Goal: Task Accomplishment & Management: Complete application form

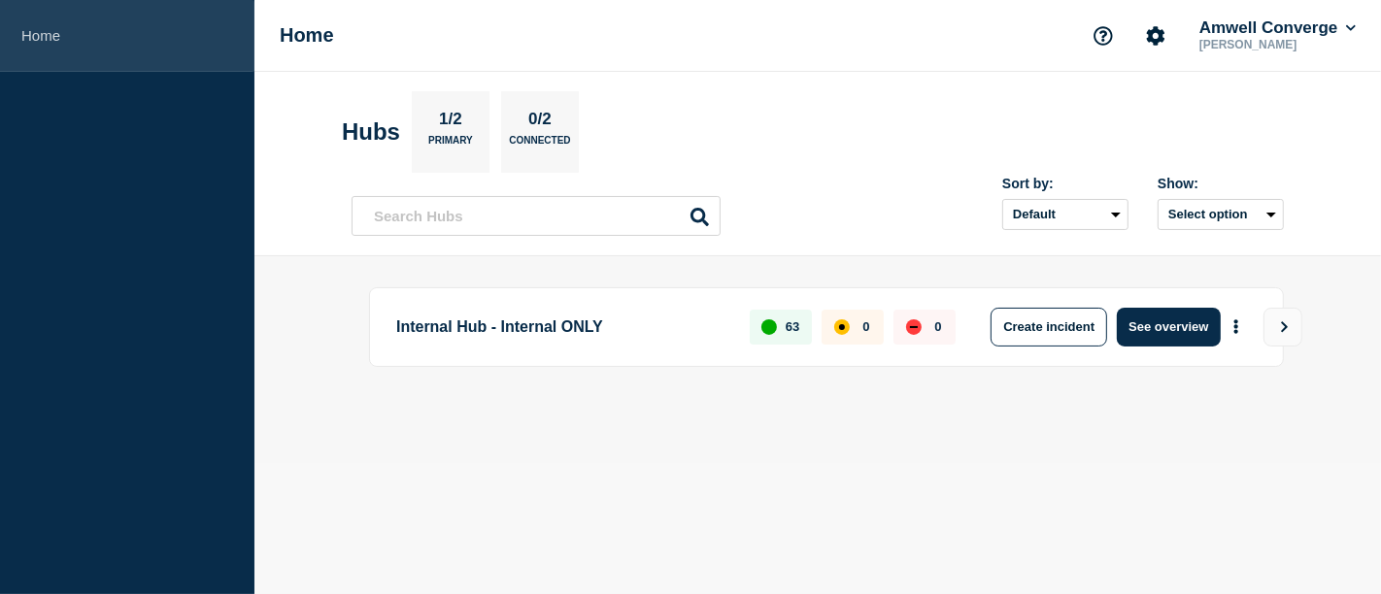
click at [25, 43] on link "Home" at bounding box center [127, 36] width 254 height 72
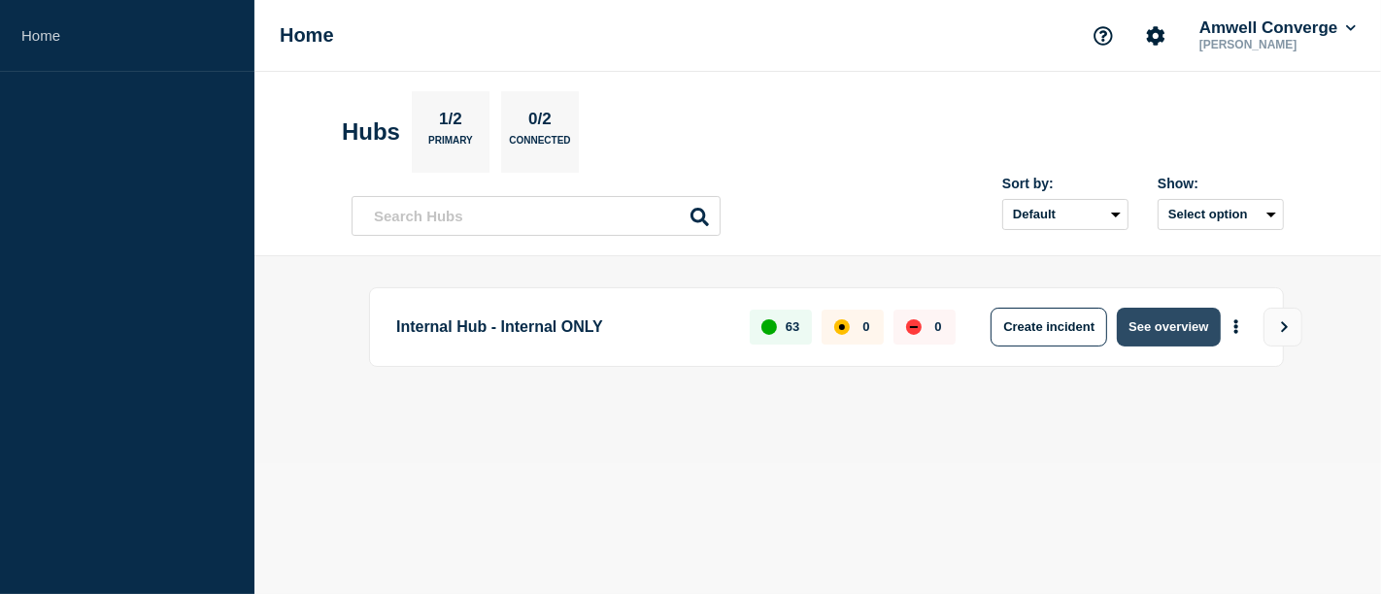
click at [1167, 321] on button "See overview" at bounding box center [1168, 327] width 103 height 39
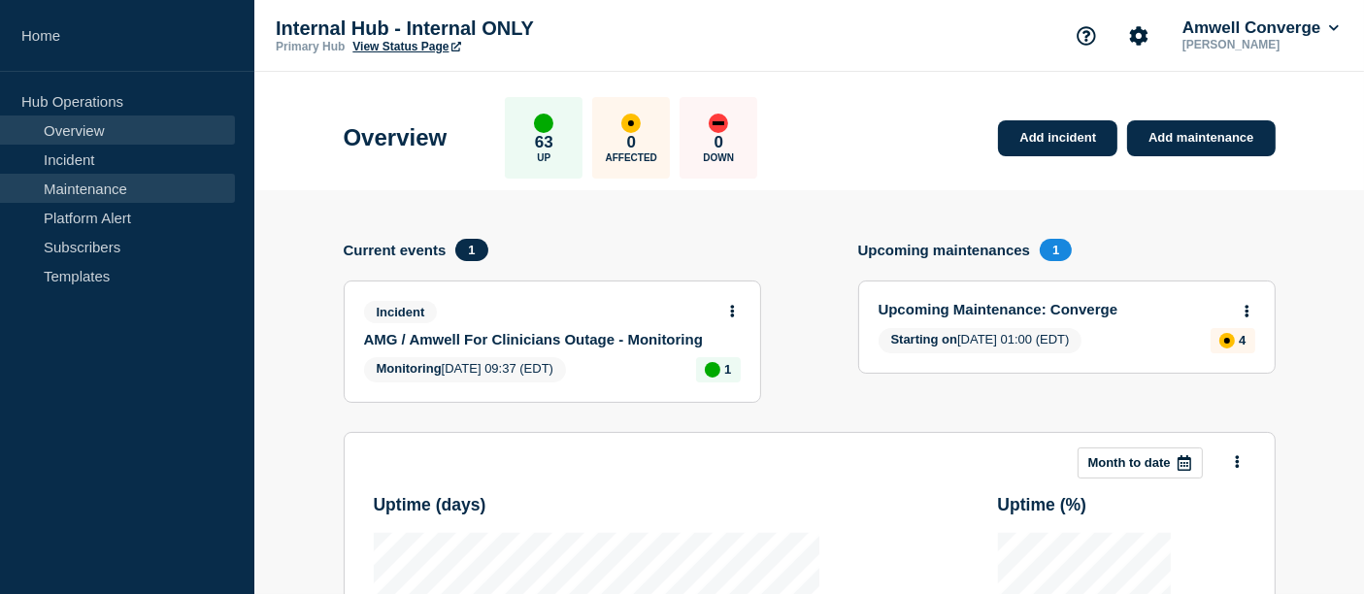
click at [117, 185] on link "Maintenance" at bounding box center [117, 188] width 235 height 29
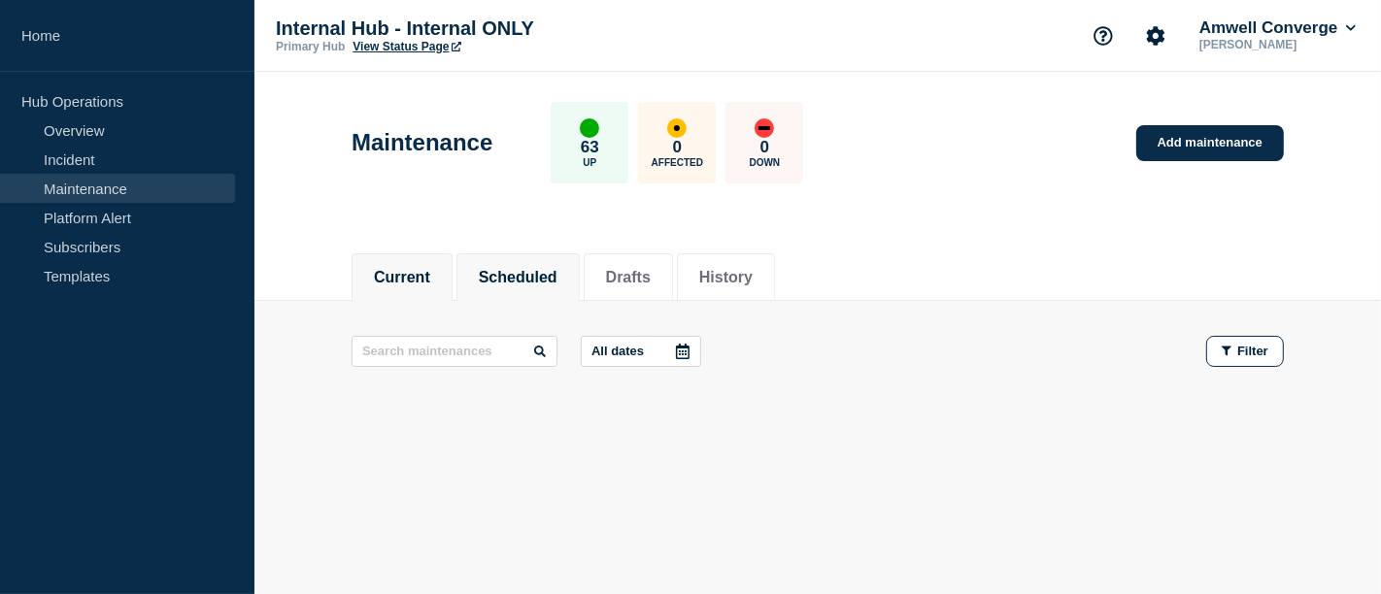
click at [531, 279] on button "Scheduled" at bounding box center [518, 277] width 79 height 17
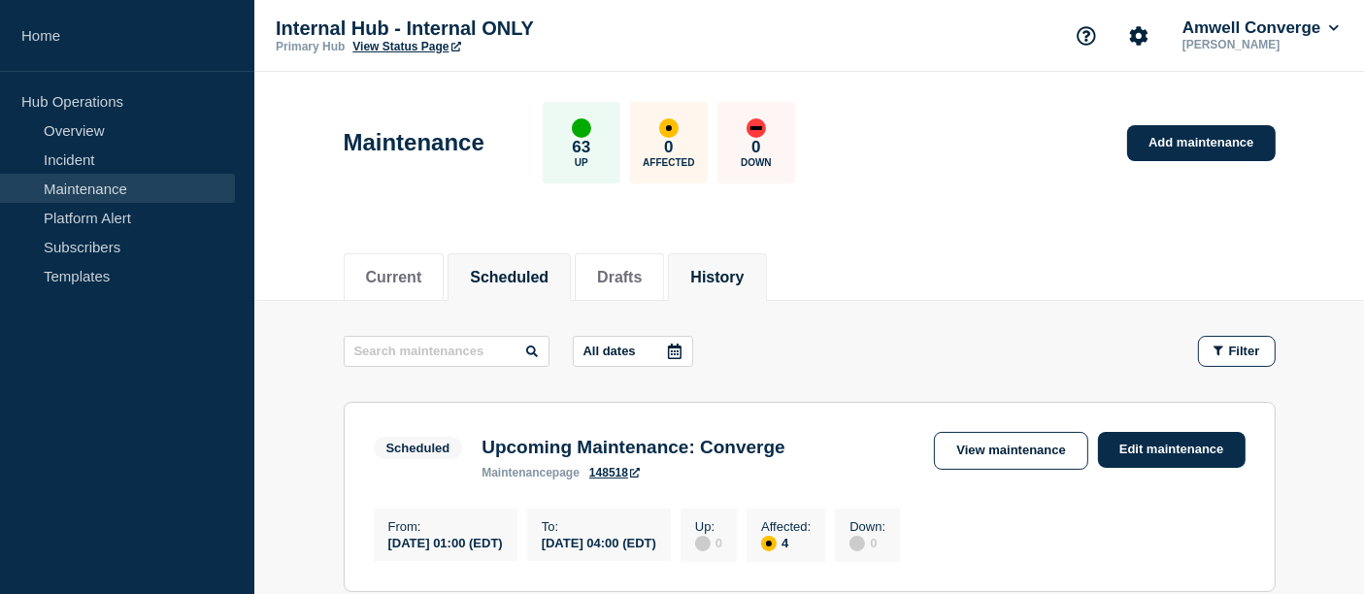
click at [746, 261] on li "History" at bounding box center [717, 277] width 98 height 48
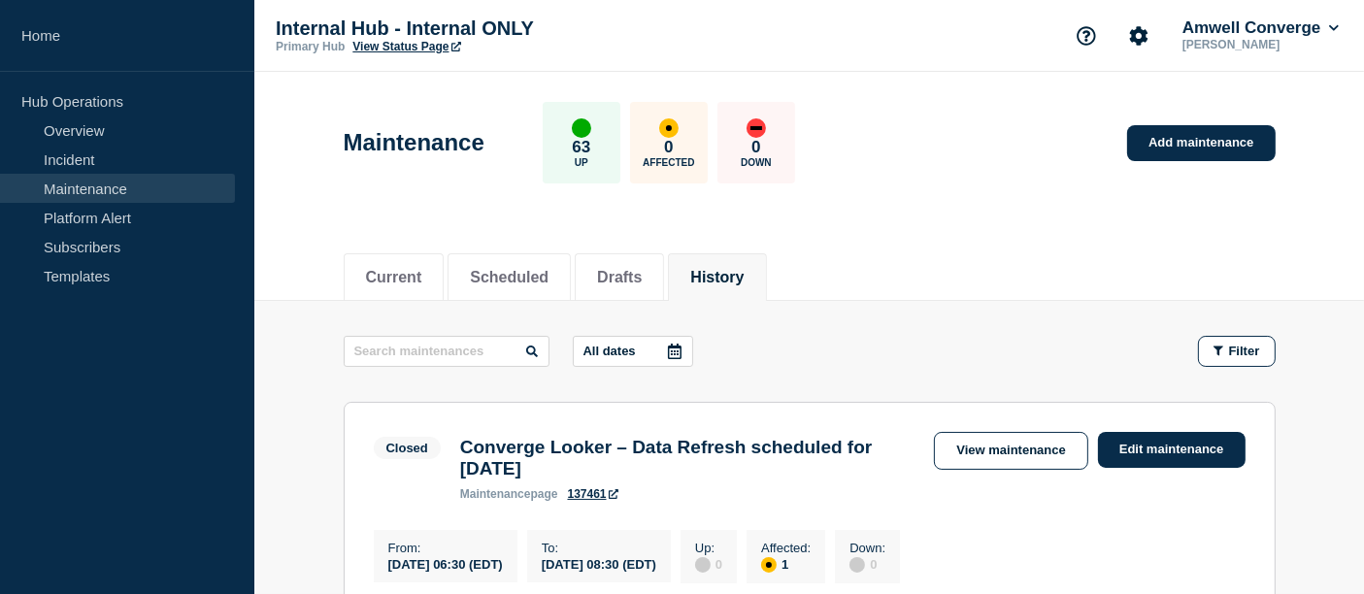
click at [943, 271] on div "Current Scheduled Drafts History" at bounding box center [810, 267] width 932 height 66
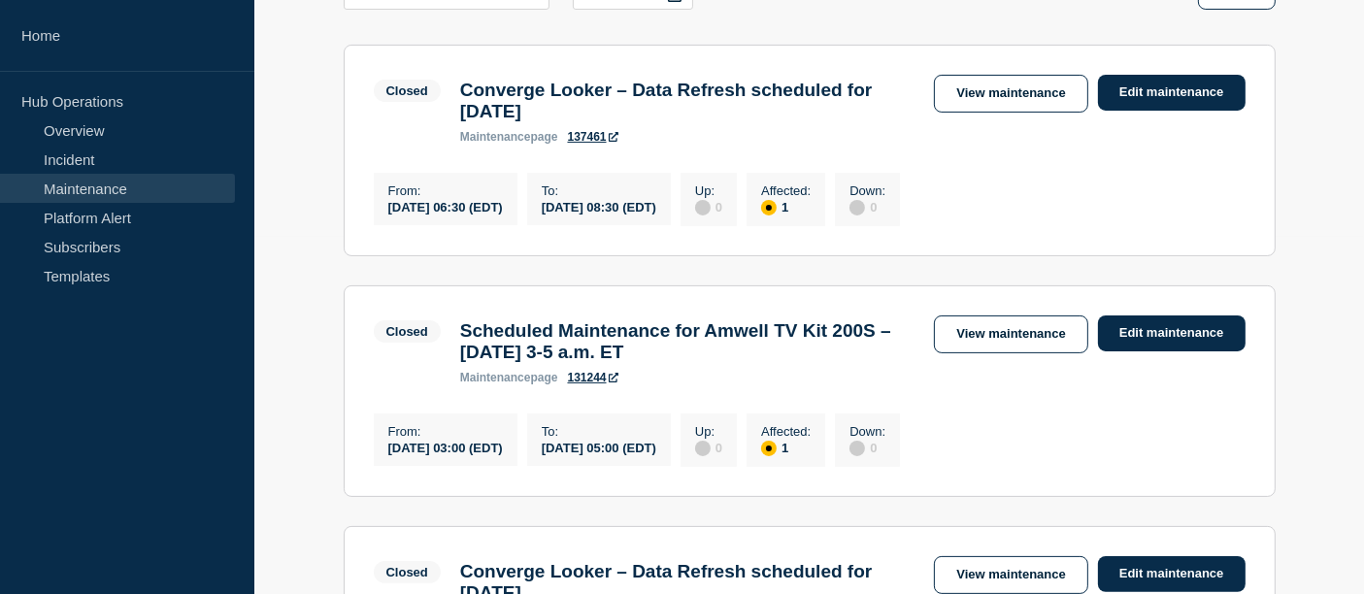
scroll to position [323, 0]
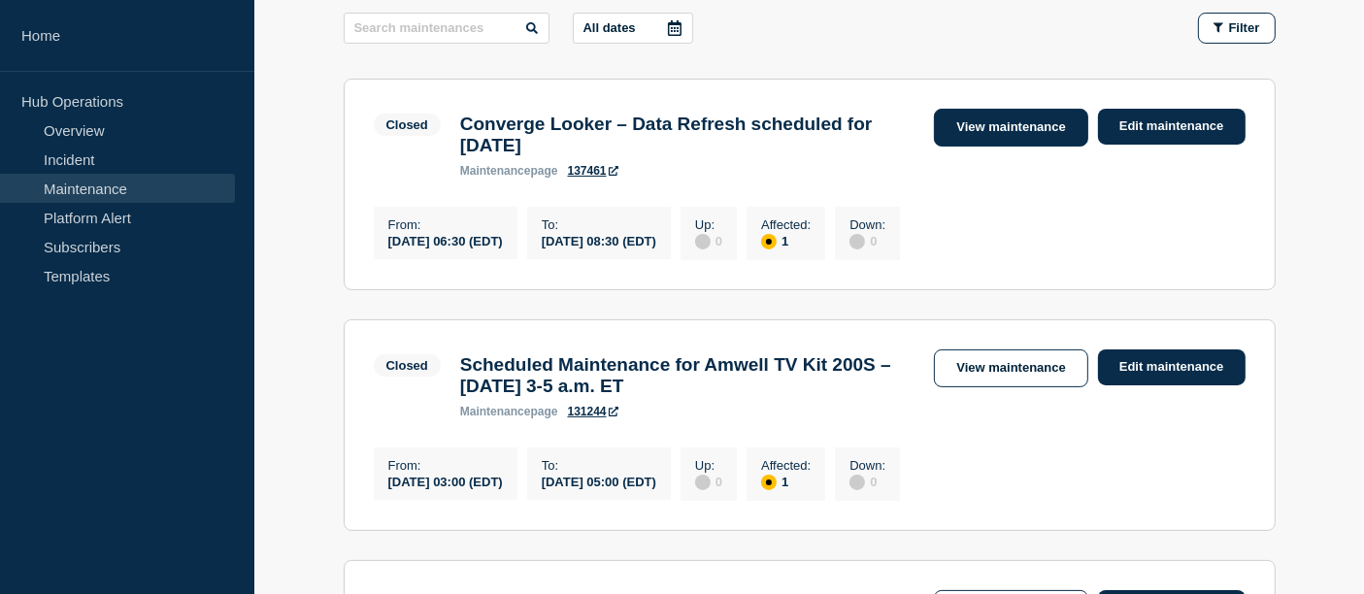
click at [1004, 126] on link "View maintenance" at bounding box center [1010, 128] width 153 height 38
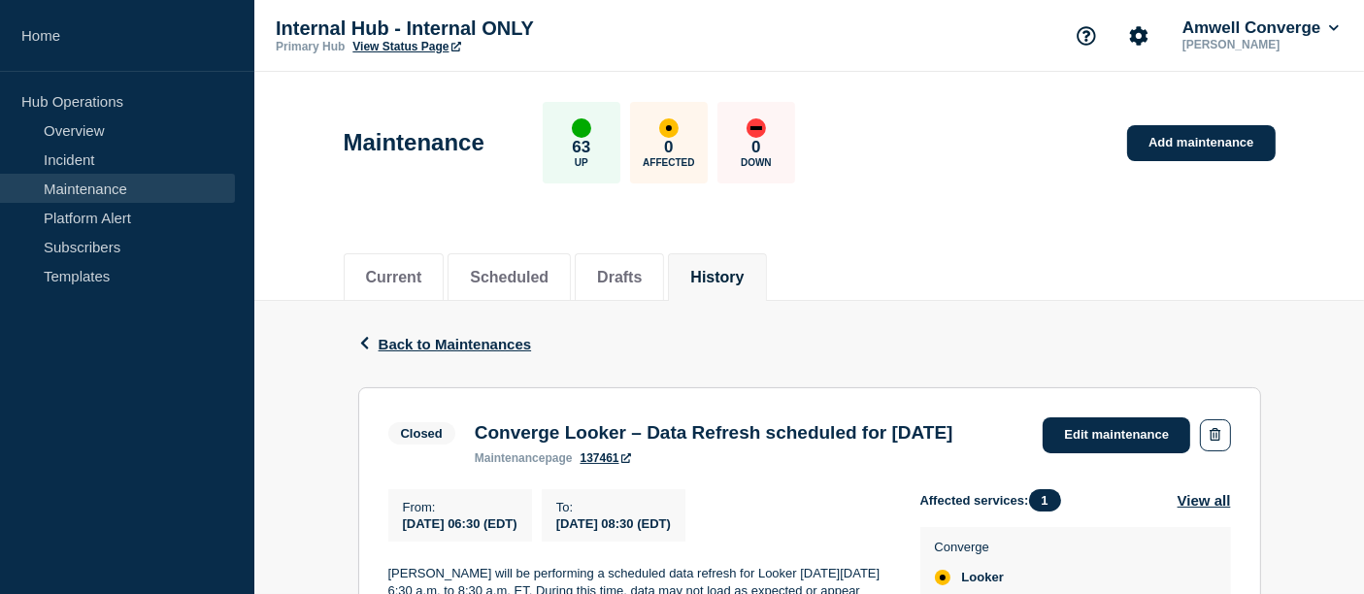
scroll to position [302, 0]
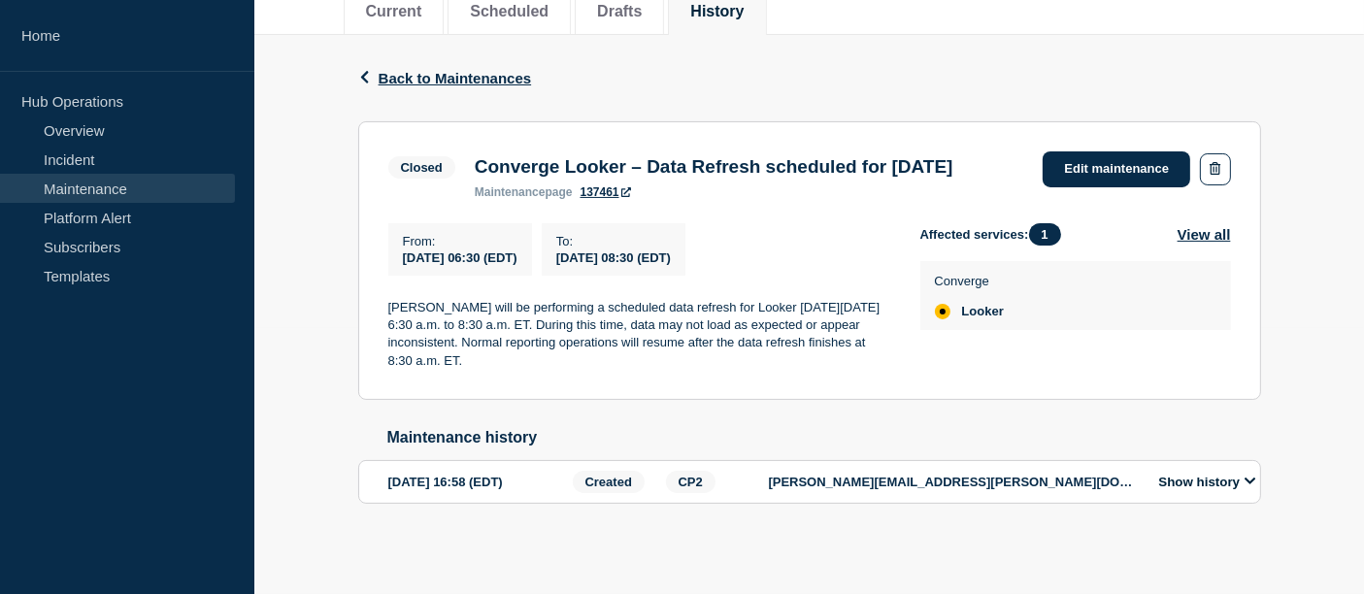
drag, startPoint x: 472, startPoint y: 131, endPoint x: 788, endPoint y: 150, distance: 316.1
click at [788, 156] on div "Converge Looker – Data Refresh scheduled for [DATE] maintenance page 137461" at bounding box center [714, 177] width 498 height 43
copy h3 "Converge Looker – Data Refresh scheduled for [DATE]"
click at [384, 301] on section "Closed Converge Looker – Data Refresh scheduled for [DATE] maintenance page 137…" at bounding box center [809, 261] width 903 height 280
drag, startPoint x: 383, startPoint y: 301, endPoint x: 571, endPoint y: 353, distance: 195.3
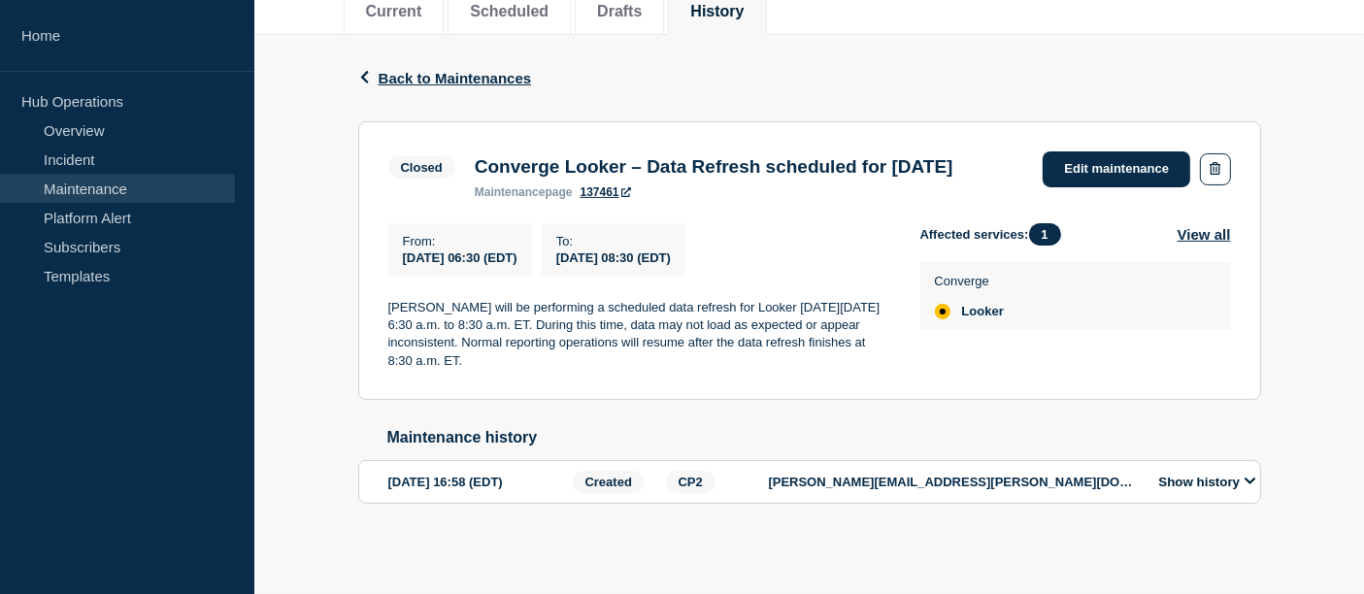
click at [571, 353] on section "Closed Converge Looker – Data Refresh scheduled for [DATE] maintenance page 137…" at bounding box center [809, 261] width 903 height 280
copy p "[PERSON_NAME] will be performing a scheduled data refresh for Looker [DATE][DAT…"
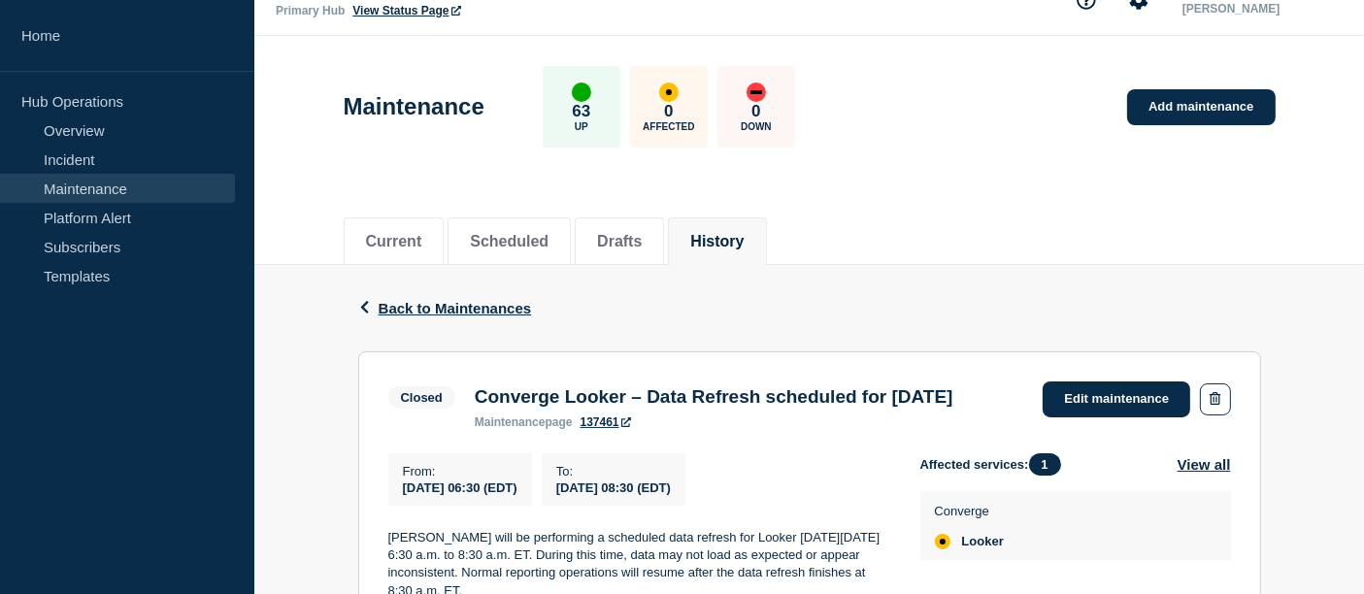
scroll to position [0, 0]
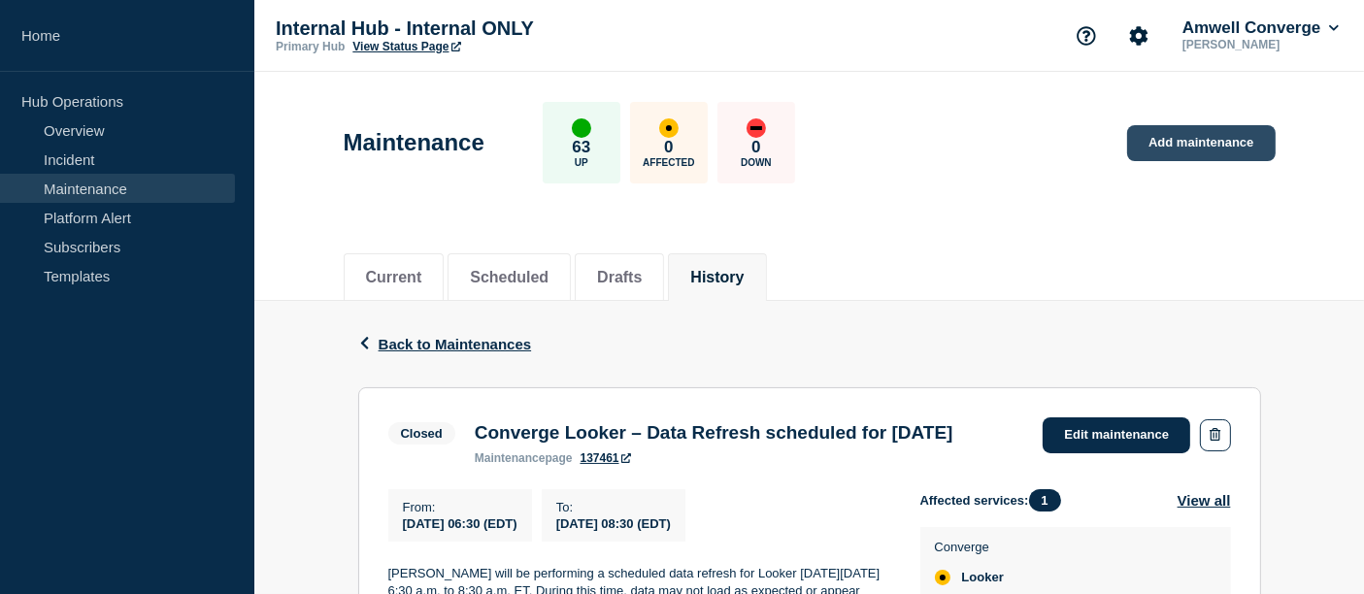
click at [1201, 138] on link "Add maintenance" at bounding box center [1201, 143] width 148 height 36
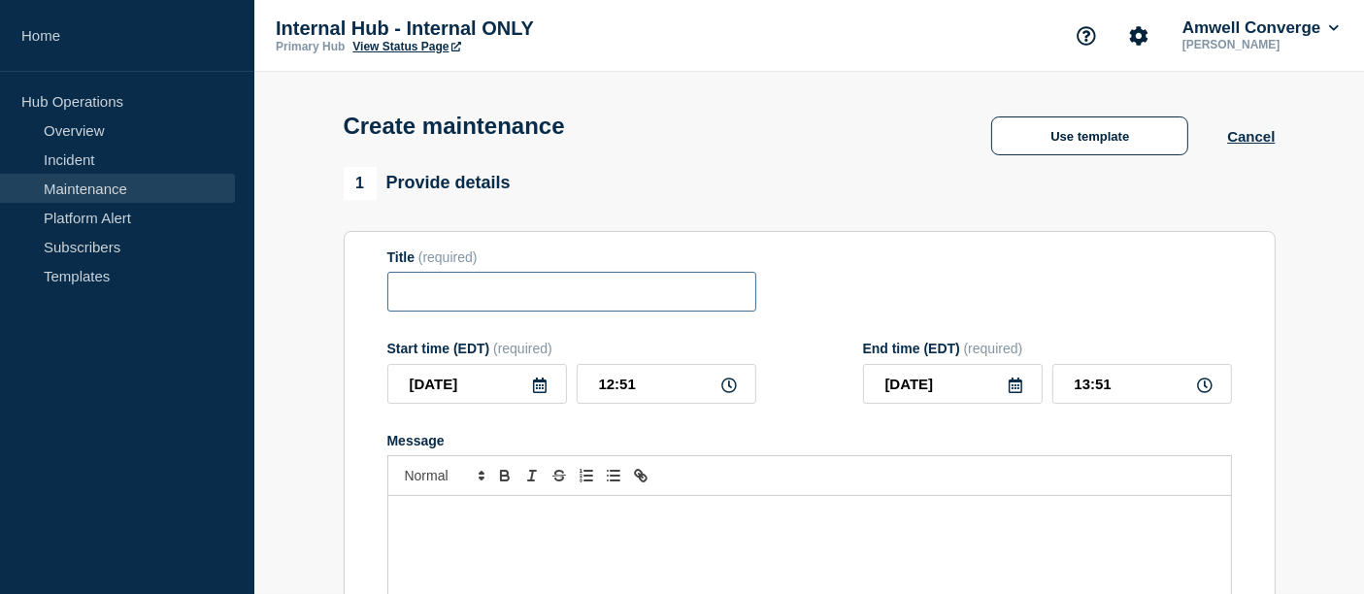
click at [417, 309] on input "Title" at bounding box center [571, 292] width 369 height 40
paste input "Converge Looker – Data Refresh scheduled for [DATE]"
type input "Converge Looker – Data Refresh scheduled for [DATE]"
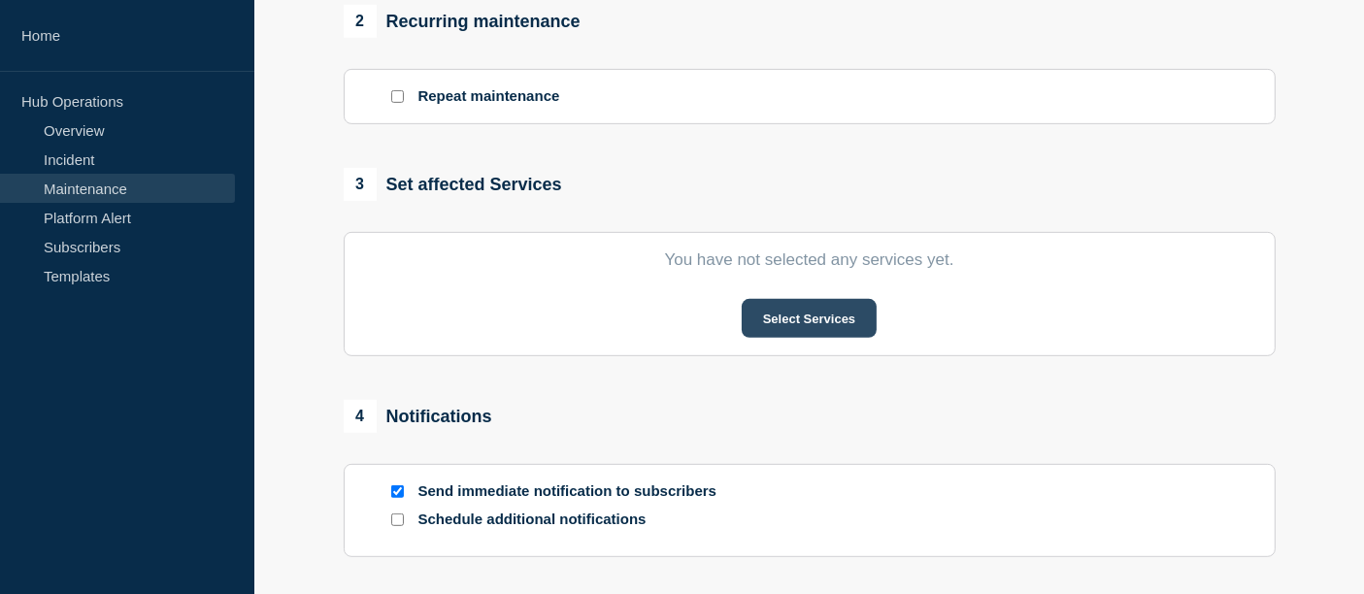
scroll to position [862, 0]
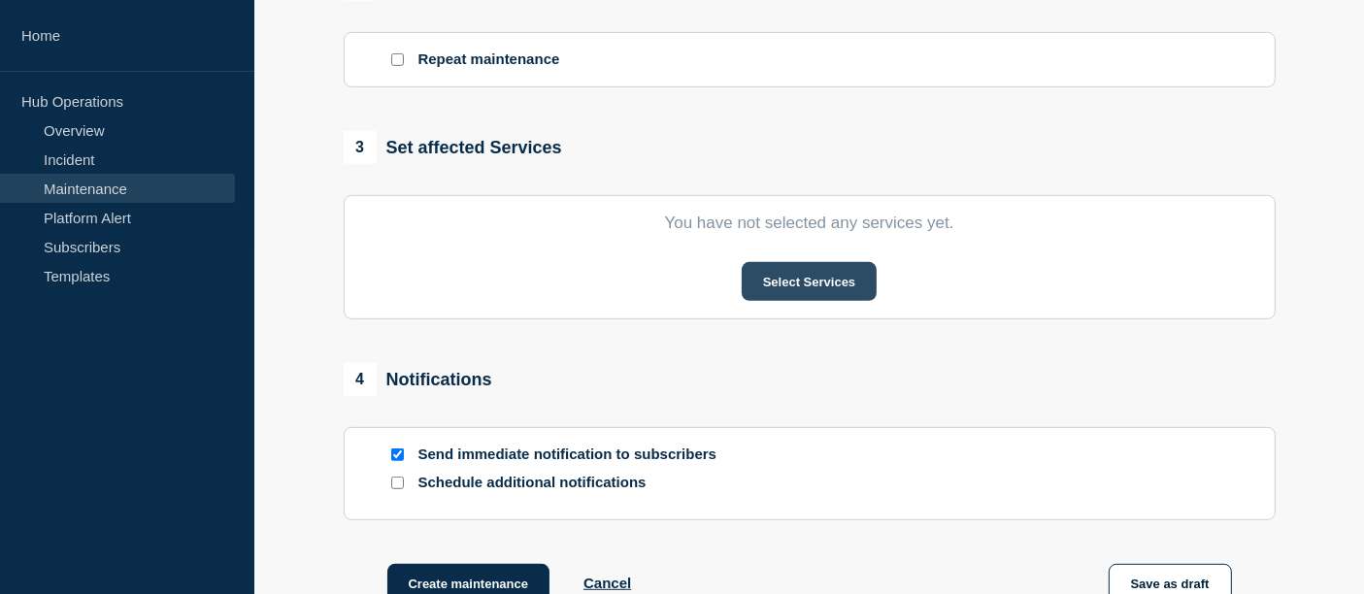
click at [799, 283] on button "Select Services" at bounding box center [809, 281] width 135 height 39
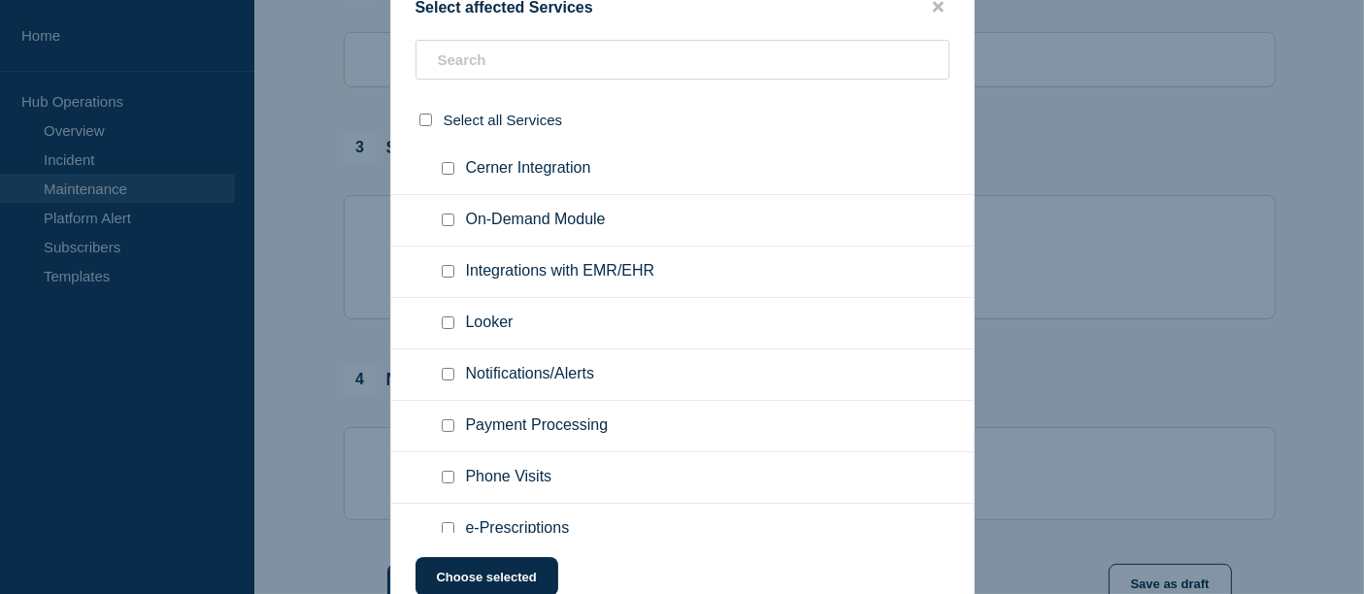
scroll to position [1448, 0]
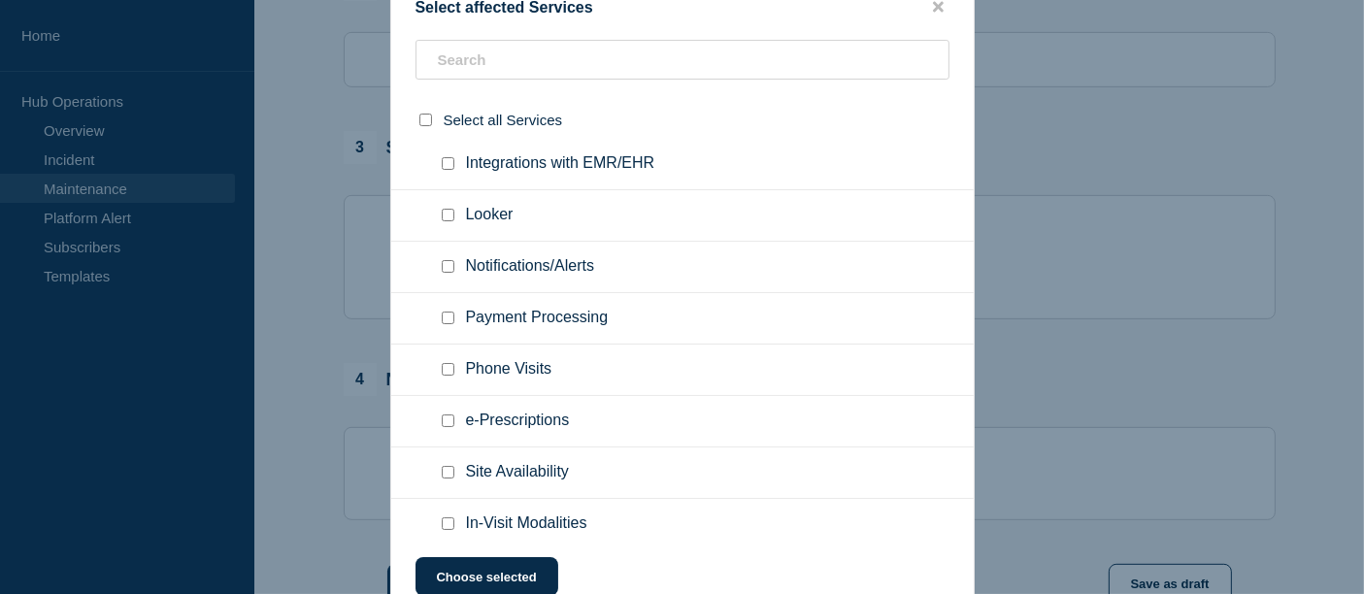
click at [445, 221] on input "Looker checkbox" at bounding box center [448, 215] width 13 height 13
checkbox input "true"
click at [503, 576] on button "Choose selected" at bounding box center [487, 576] width 143 height 39
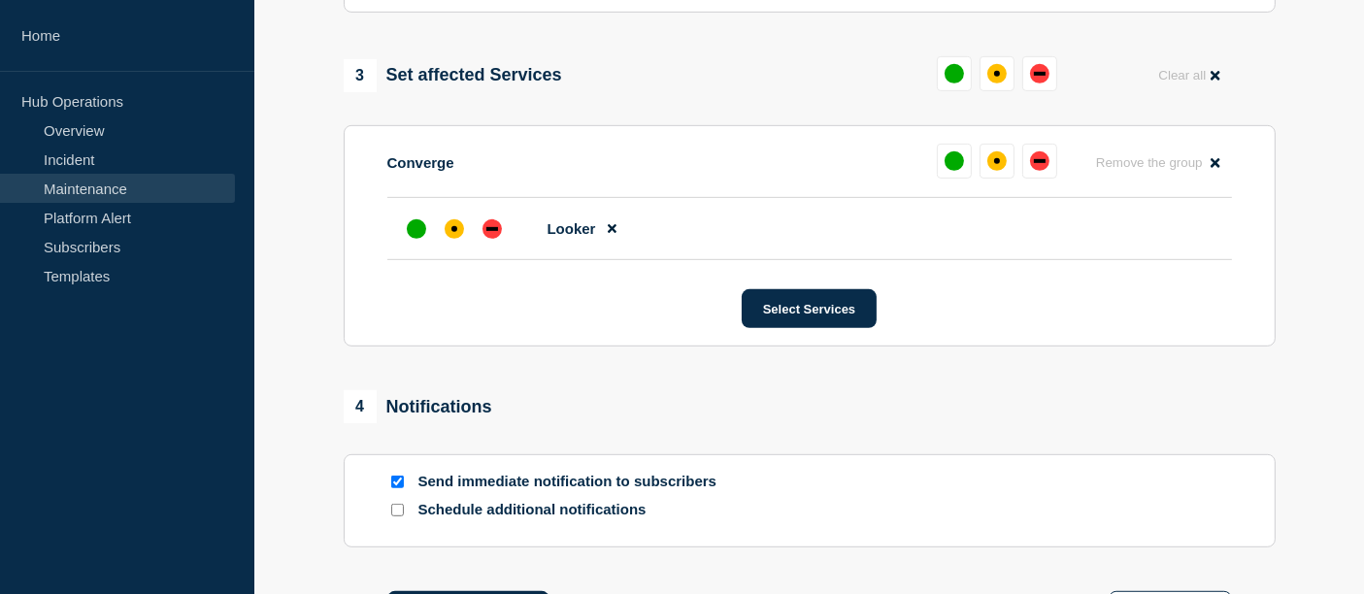
scroll to position [971, 0]
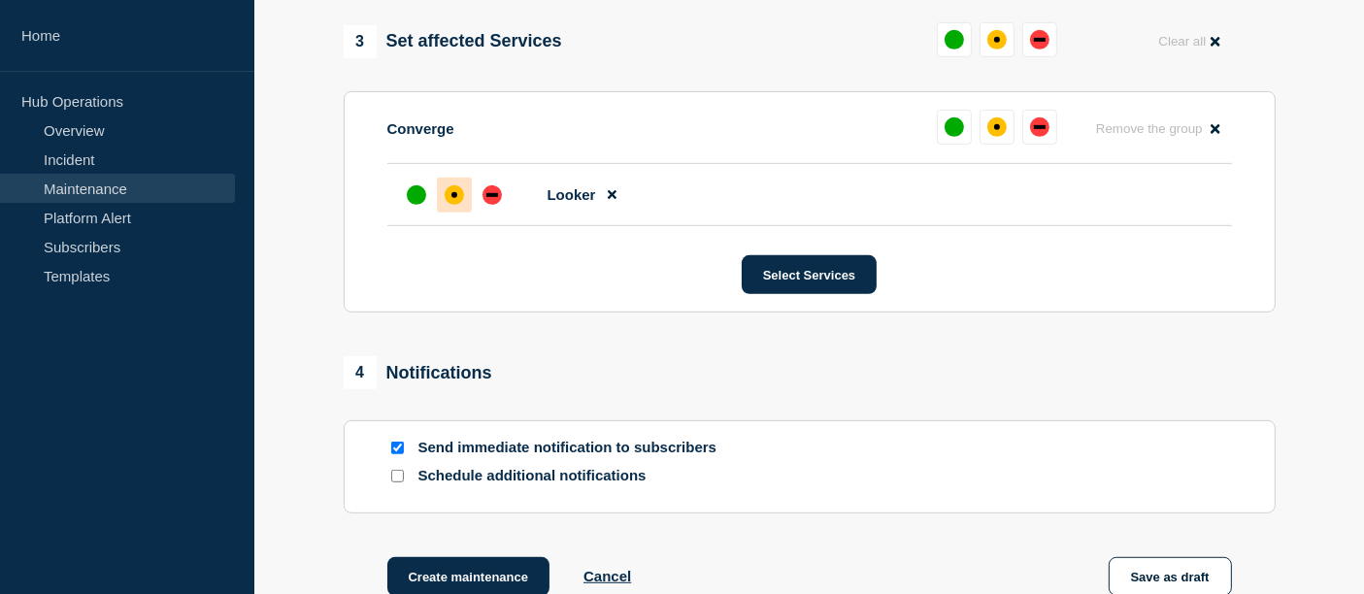
click at [460, 204] on div "affected" at bounding box center [454, 194] width 19 height 19
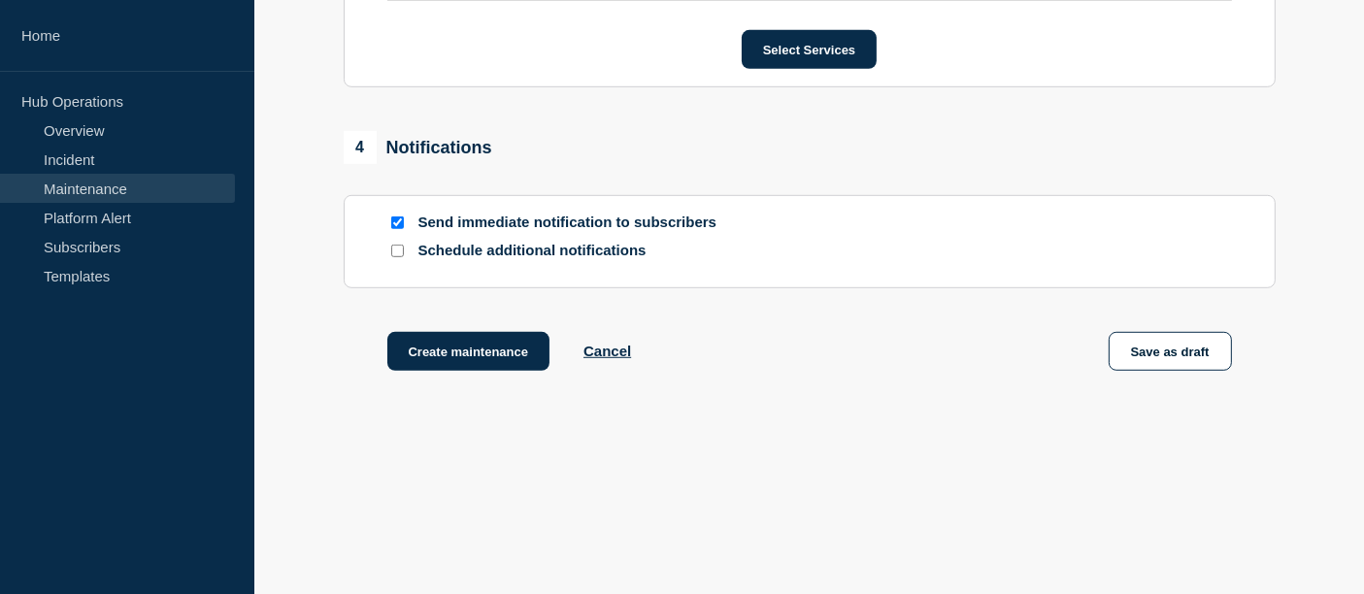
scroll to position [1200, 0]
click at [401, 248] on input "Schedule additional notifications" at bounding box center [397, 251] width 13 height 13
checkbox input "true"
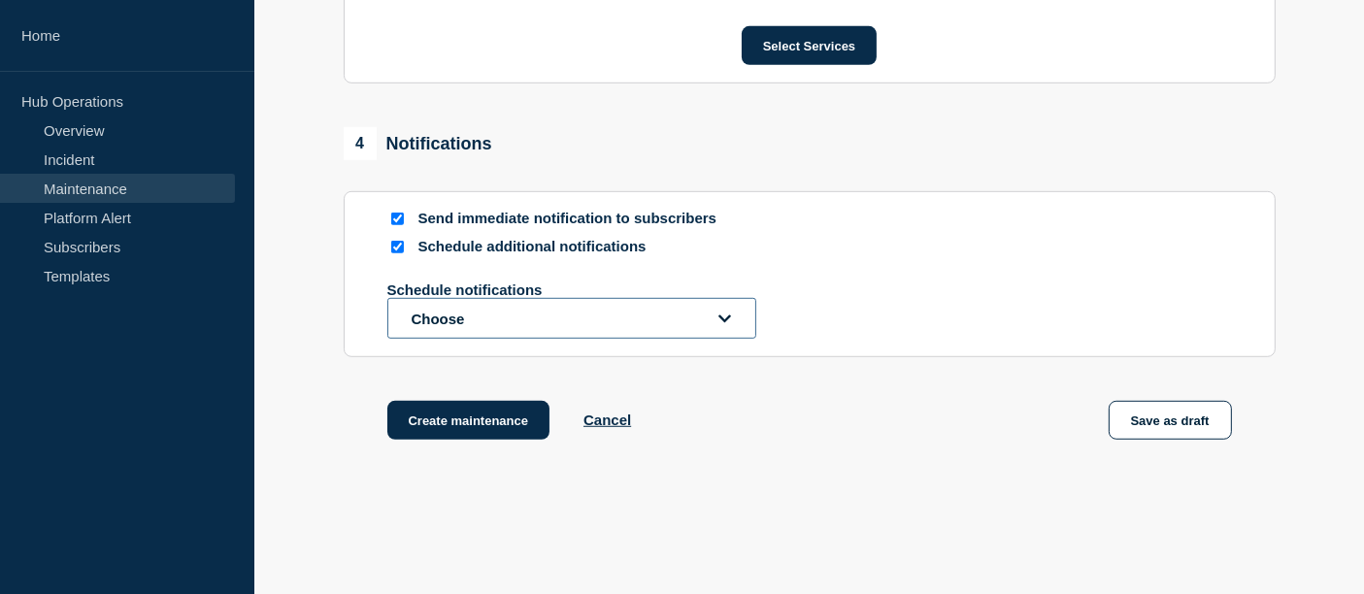
click at [555, 314] on button "Choose" at bounding box center [571, 318] width 369 height 41
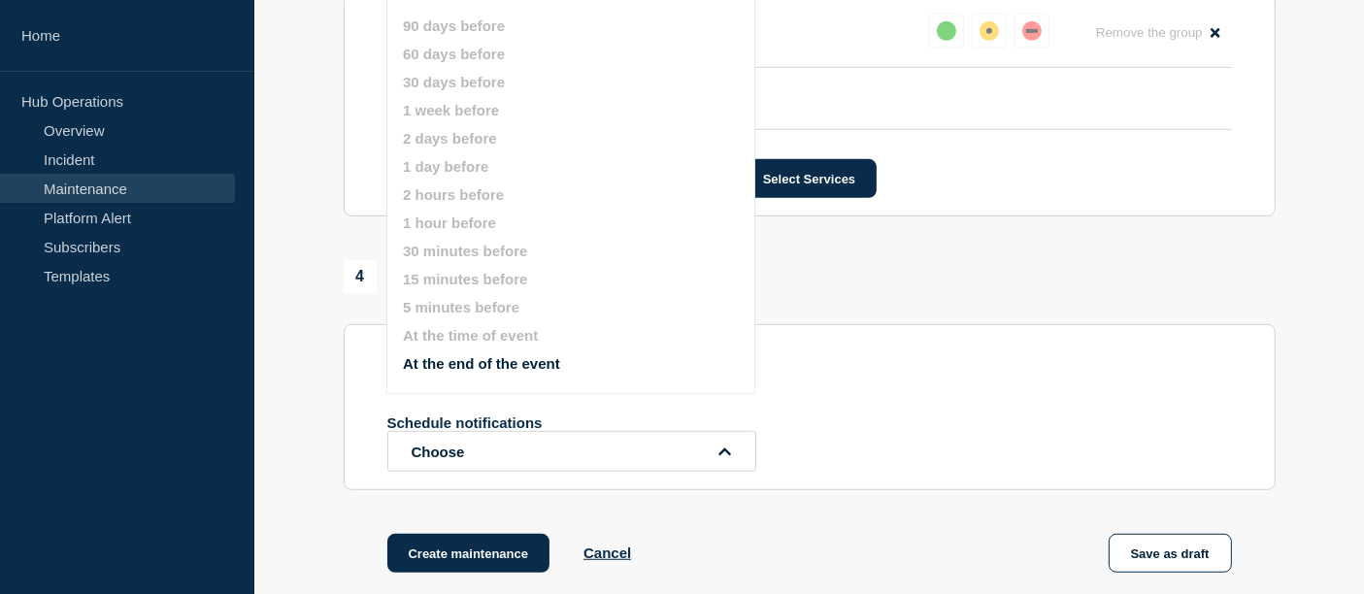
click at [562, 364] on li "At the end of the event" at bounding box center [587, 363] width 369 height 17
click at [532, 357] on button "At the end of the event" at bounding box center [481, 363] width 157 height 17
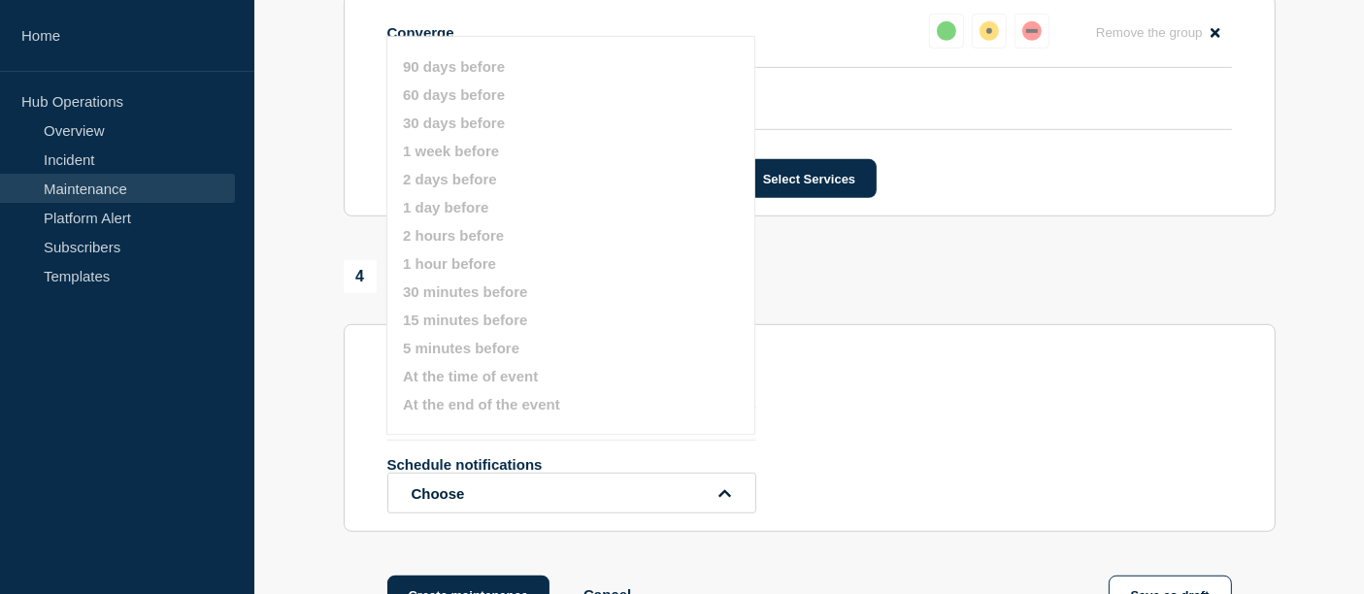
scroll to position [1283, 0]
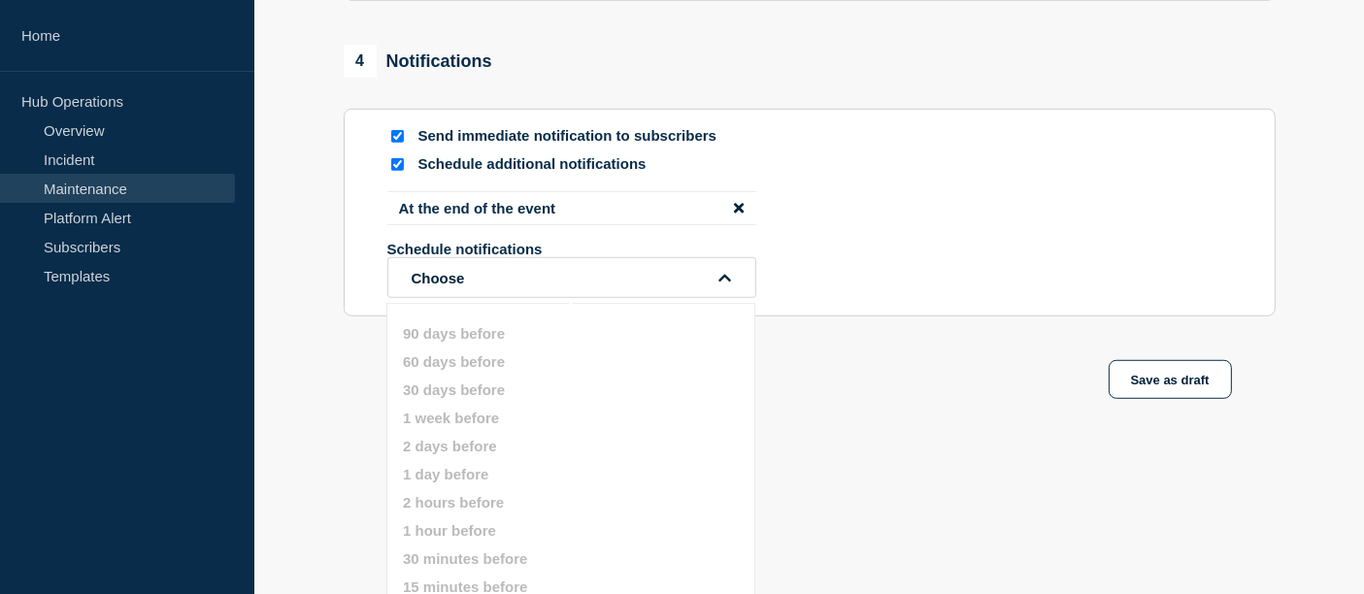
click at [876, 259] on div "Schedule notifications Choose" at bounding box center [809, 269] width 845 height 57
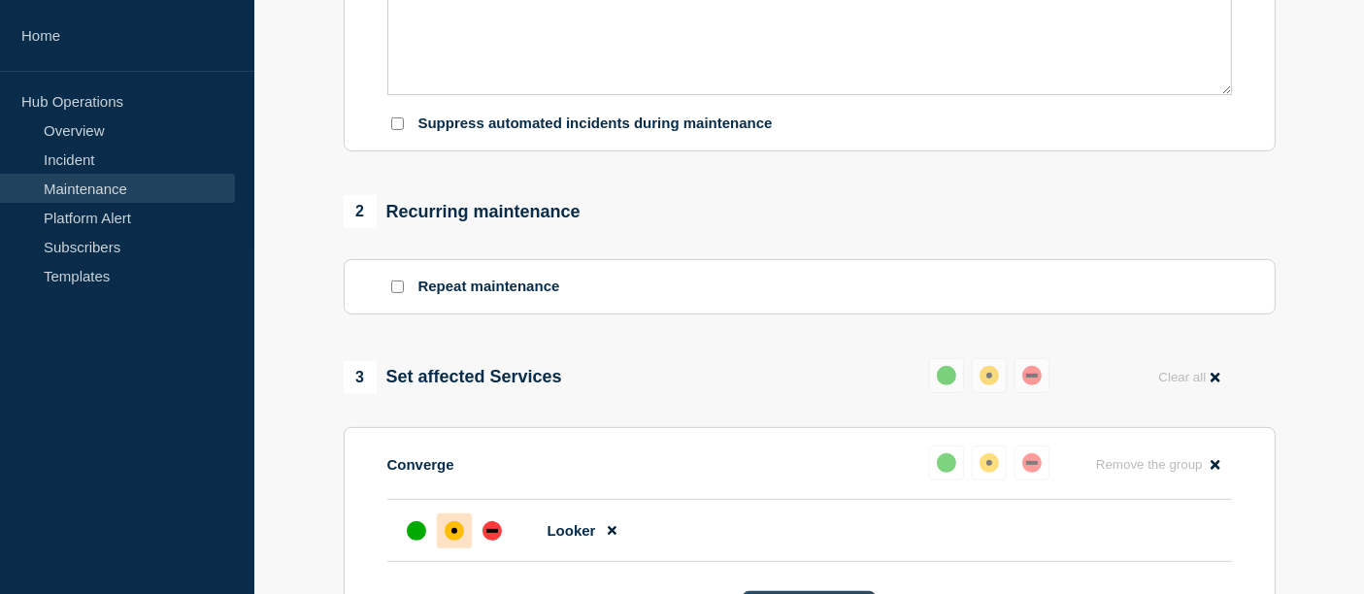
scroll to position [0, 0]
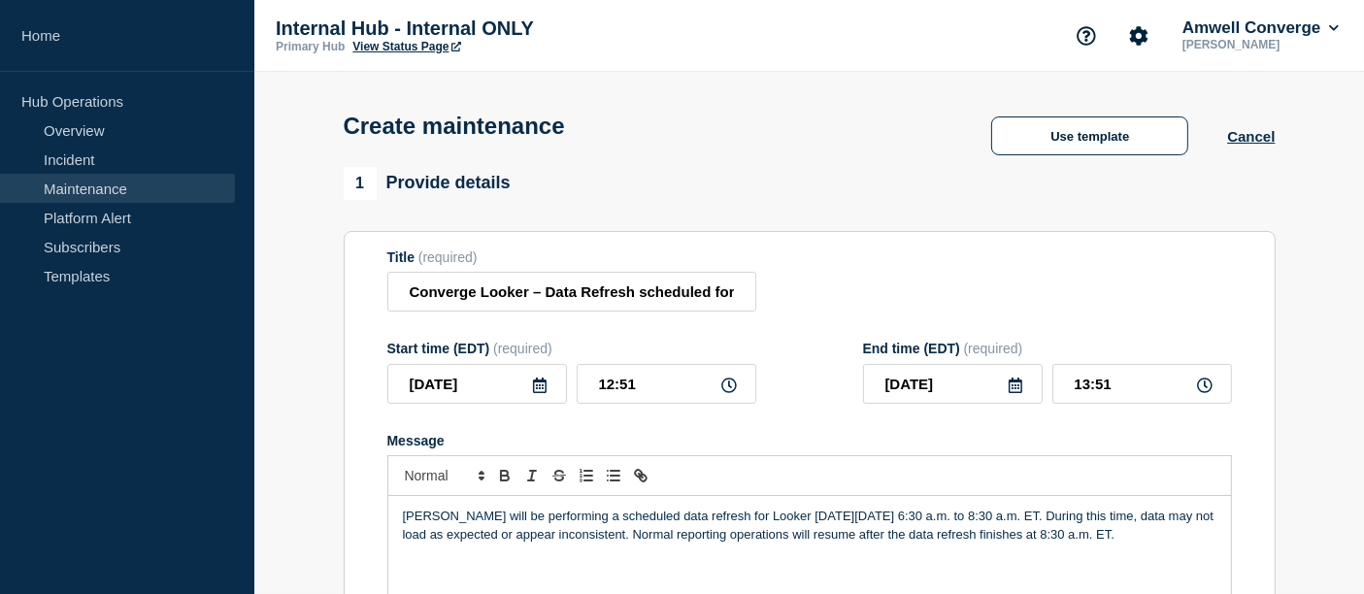
click at [538, 391] on icon at bounding box center [540, 386] width 16 height 16
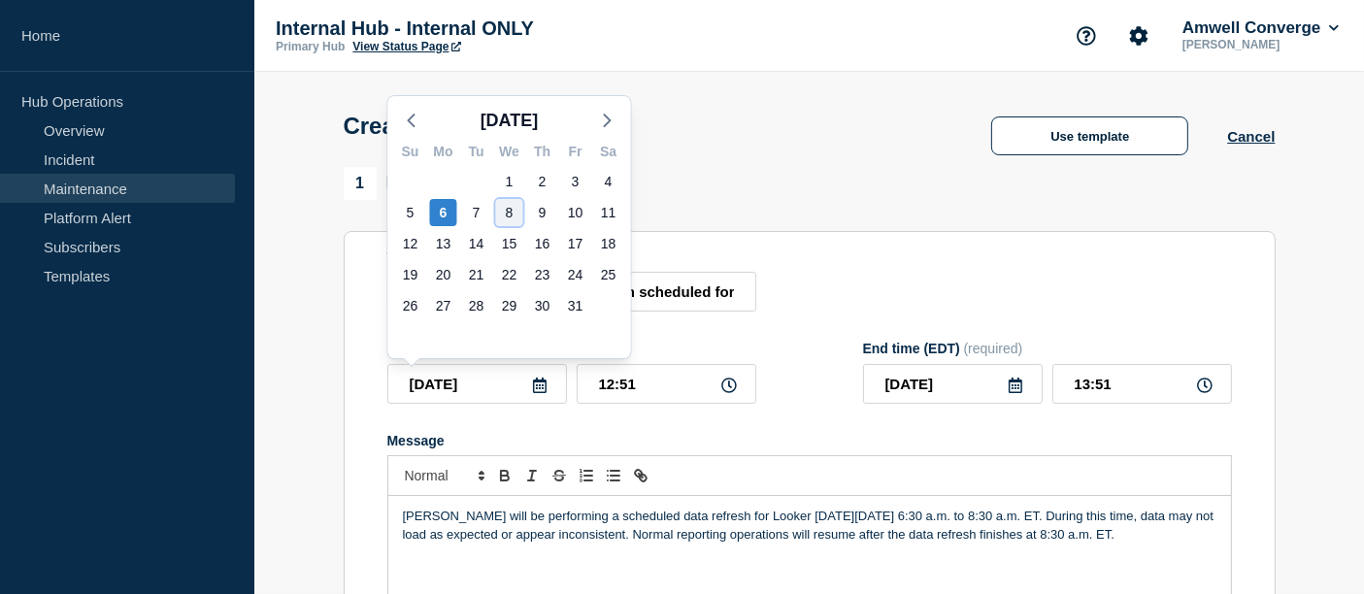
click at [516, 218] on div "8" at bounding box center [509, 212] width 27 height 27
type input "[DATE]"
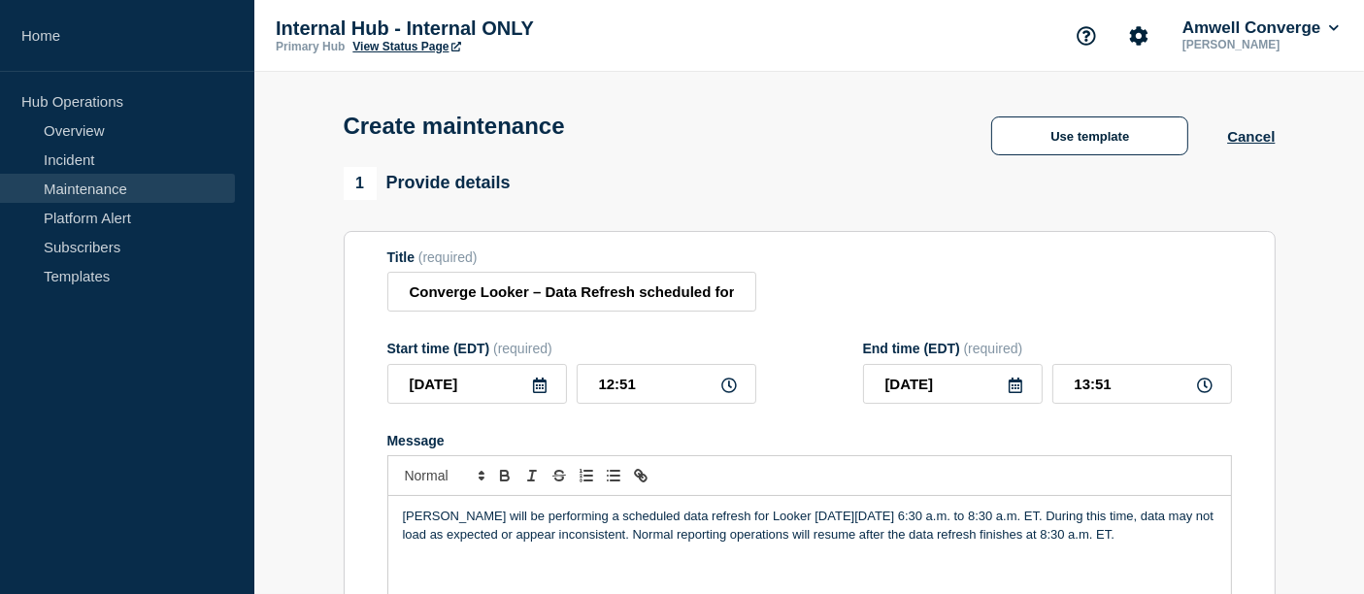
click at [731, 386] on icon at bounding box center [730, 386] width 16 height 16
click at [727, 393] on icon at bounding box center [730, 386] width 16 height 16
click at [680, 384] on input "12:51" at bounding box center [667, 384] width 180 height 40
click at [674, 384] on input "12:51" at bounding box center [667, 384] width 180 height 40
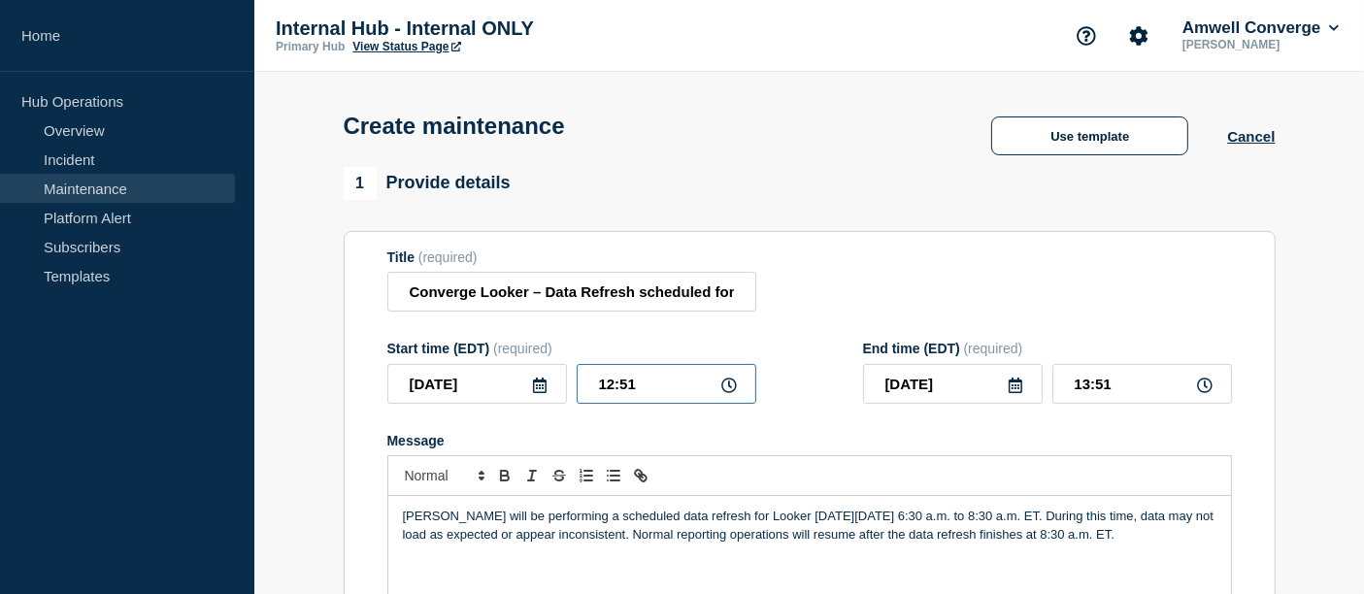
click at [674, 384] on input "12:51" at bounding box center [667, 384] width 180 height 40
type input "06:30"
click at [1115, 386] on input "07:30" at bounding box center [1143, 384] width 180 height 40
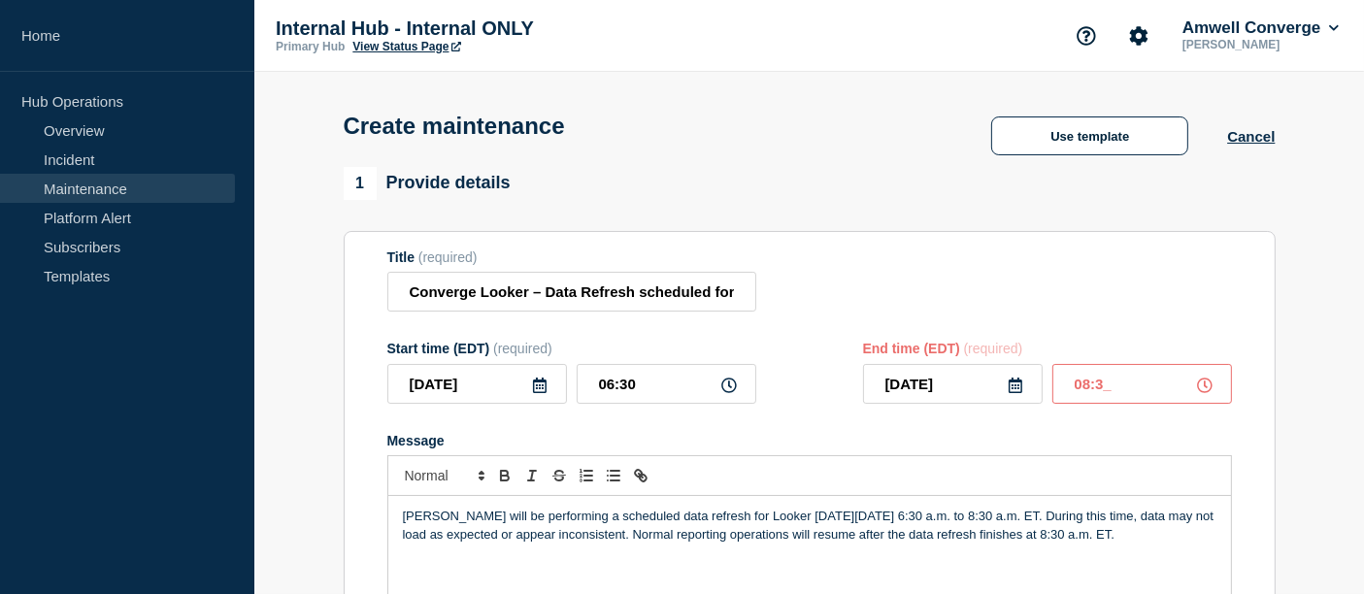
type input "08:30"
click at [1041, 434] on form "Title (required) Converge Looker – Data Refresh scheduled for [DATE] Start time…" at bounding box center [809, 510] width 845 height 520
click at [1062, 311] on div "Title (required) Converge Looker – Data Refresh scheduled for [DATE]" at bounding box center [809, 281] width 845 height 63
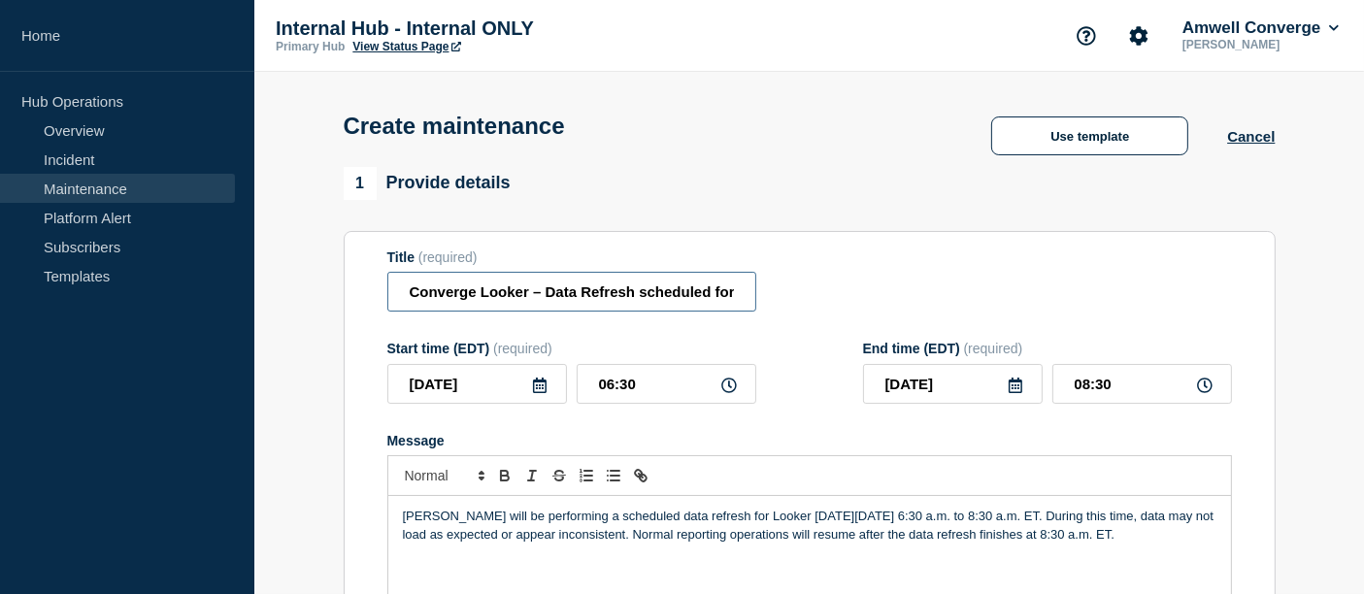
click at [746, 300] on input "Converge Looker – Data Refresh scheduled for [DATE]" at bounding box center [571, 292] width 369 height 40
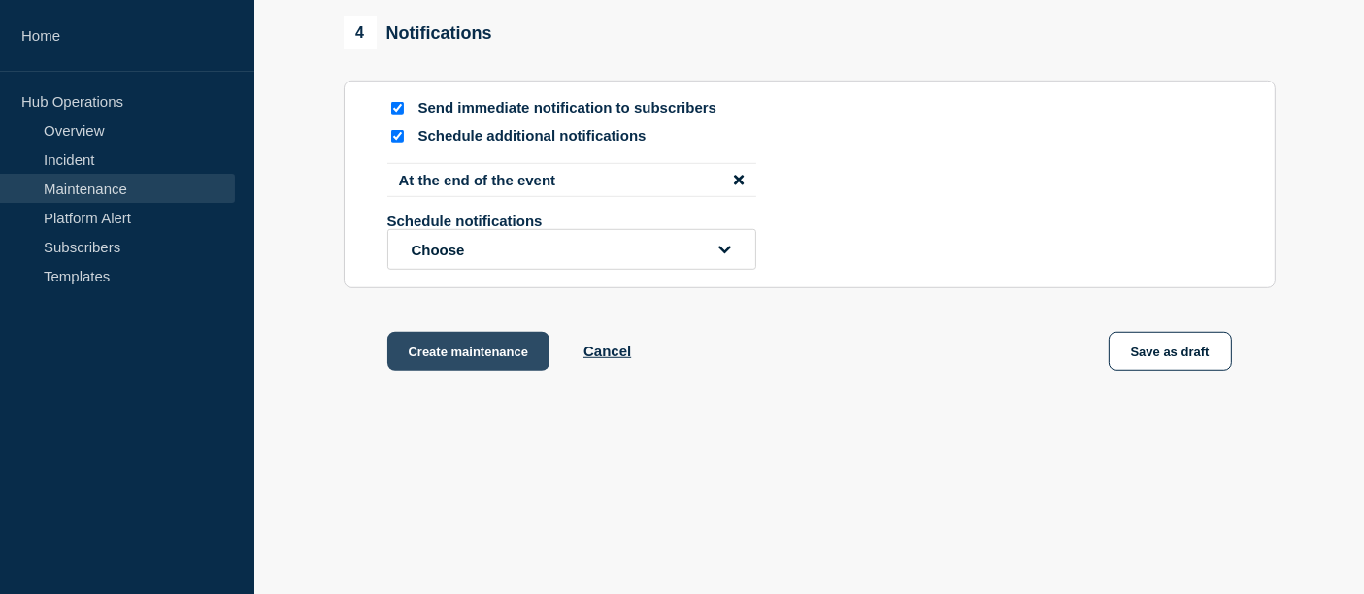
click at [427, 354] on button "Create maintenance" at bounding box center [468, 351] width 163 height 39
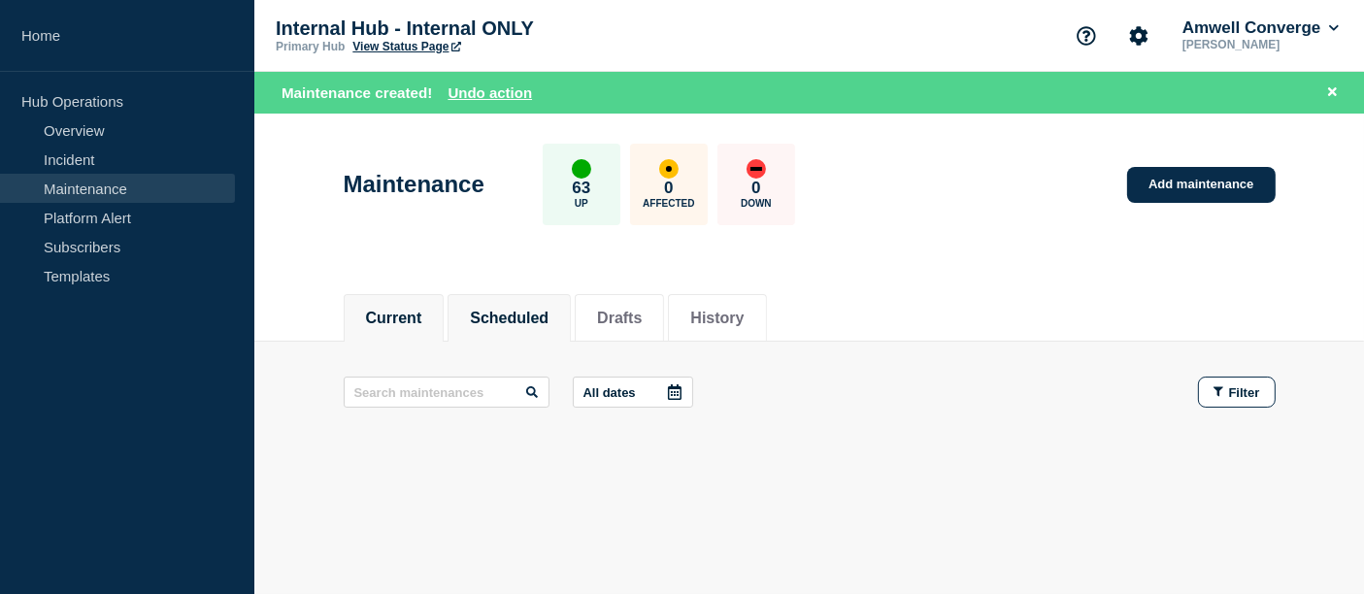
click at [544, 312] on button "Scheduled" at bounding box center [509, 318] width 79 height 17
